Goal: Check status: Check status

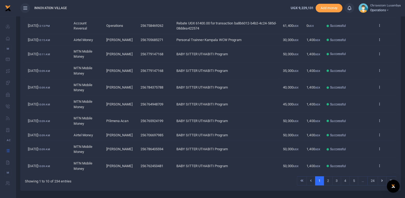
scroll to position [77, 0]
click at [330, 184] on link "2" at bounding box center [328, 180] width 9 height 9
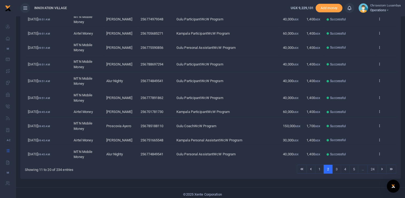
scroll to position [85, 0]
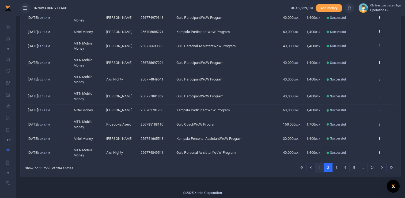
click at [322, 172] on link "1" at bounding box center [319, 167] width 9 height 9
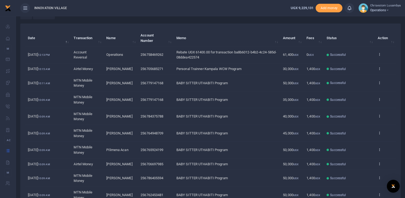
scroll to position [47, 0]
click at [382, 51] on td "View details" at bounding box center [385, 55] width 21 height 17
click at [380, 53] on icon at bounding box center [379, 55] width 3 height 4
click at [359, 61] on link "View details" at bounding box center [360, 63] width 42 height 7
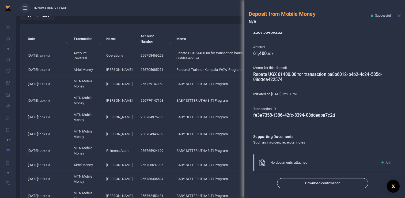
scroll to position [20, 0]
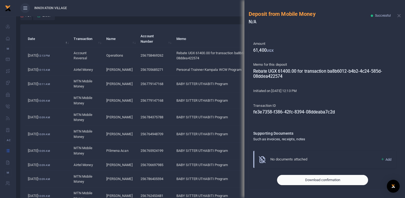
click at [322, 180] on button "Download confirmation" at bounding box center [322, 180] width 91 height 10
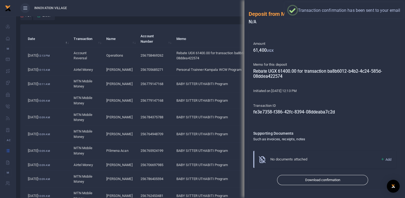
click at [216, 75] on td "Personal Trainner Kampala WCW Program" at bounding box center [226, 70] width 107 height 12
click at [399, 15] on button "Close" at bounding box center [398, 15] width 3 height 3
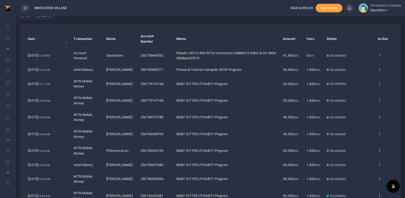
click at [378, 68] on td "View details Send again" at bounding box center [385, 70] width 21 height 12
click at [379, 71] on icon at bounding box center [379, 69] width 3 height 4
click at [367, 79] on link "View details" at bounding box center [360, 80] width 42 height 7
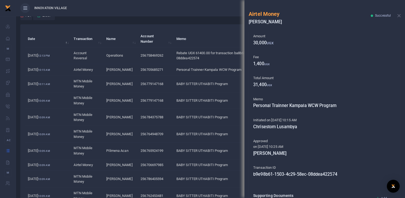
scroll to position [29, 0]
